Goal: Book appointment/travel/reservation

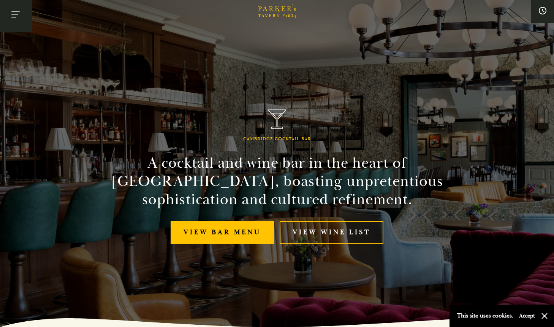
click at [20, 12] on button "Toggle navigation" at bounding box center [16, 16] width 32 height 32
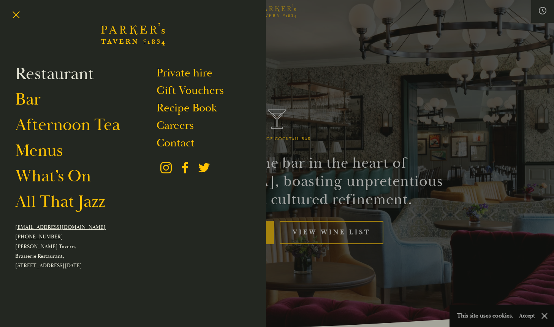
click at [62, 75] on link "Restaurant" at bounding box center [54, 73] width 79 height 21
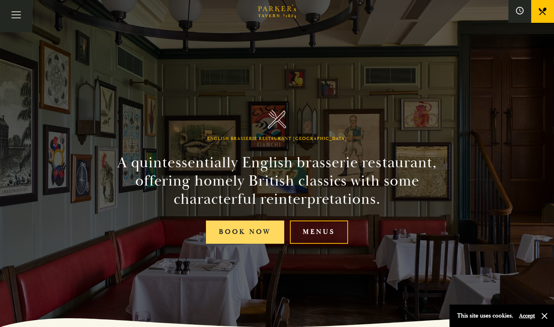
click at [259, 227] on link "Book Now" at bounding box center [245, 231] width 78 height 23
click at [261, 231] on link "Book Now" at bounding box center [245, 231] width 78 height 23
